Goal: Information Seeking & Learning: Learn about a topic

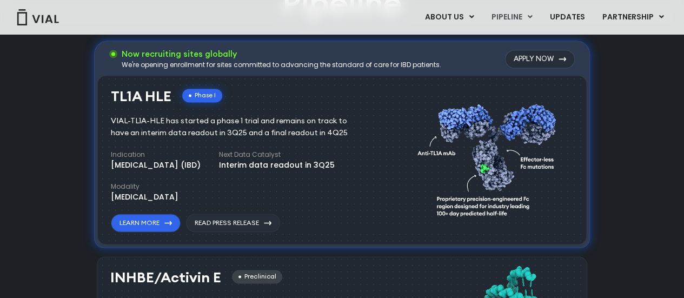
scroll to position [731, 0]
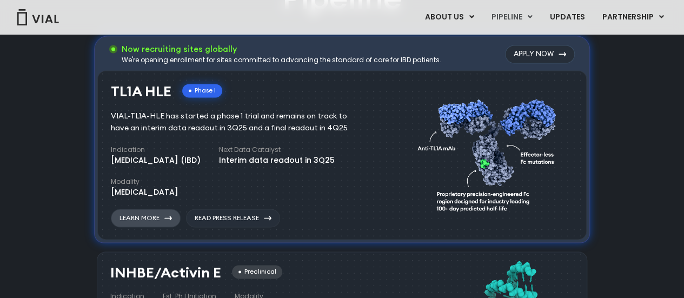
click at [144, 219] on link "Learn More" at bounding box center [146, 218] width 70 height 18
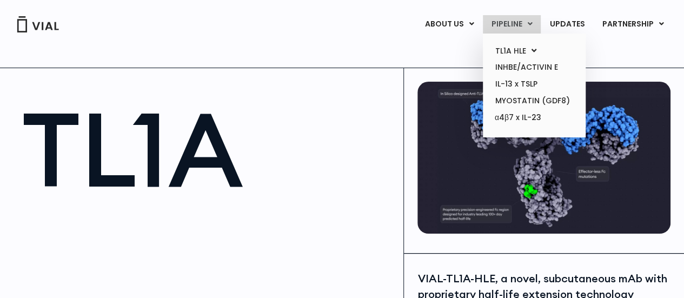
click at [499, 23] on link "PIPELINE" at bounding box center [512, 24] width 58 height 18
